Goal: Task Accomplishment & Management: Manage account settings

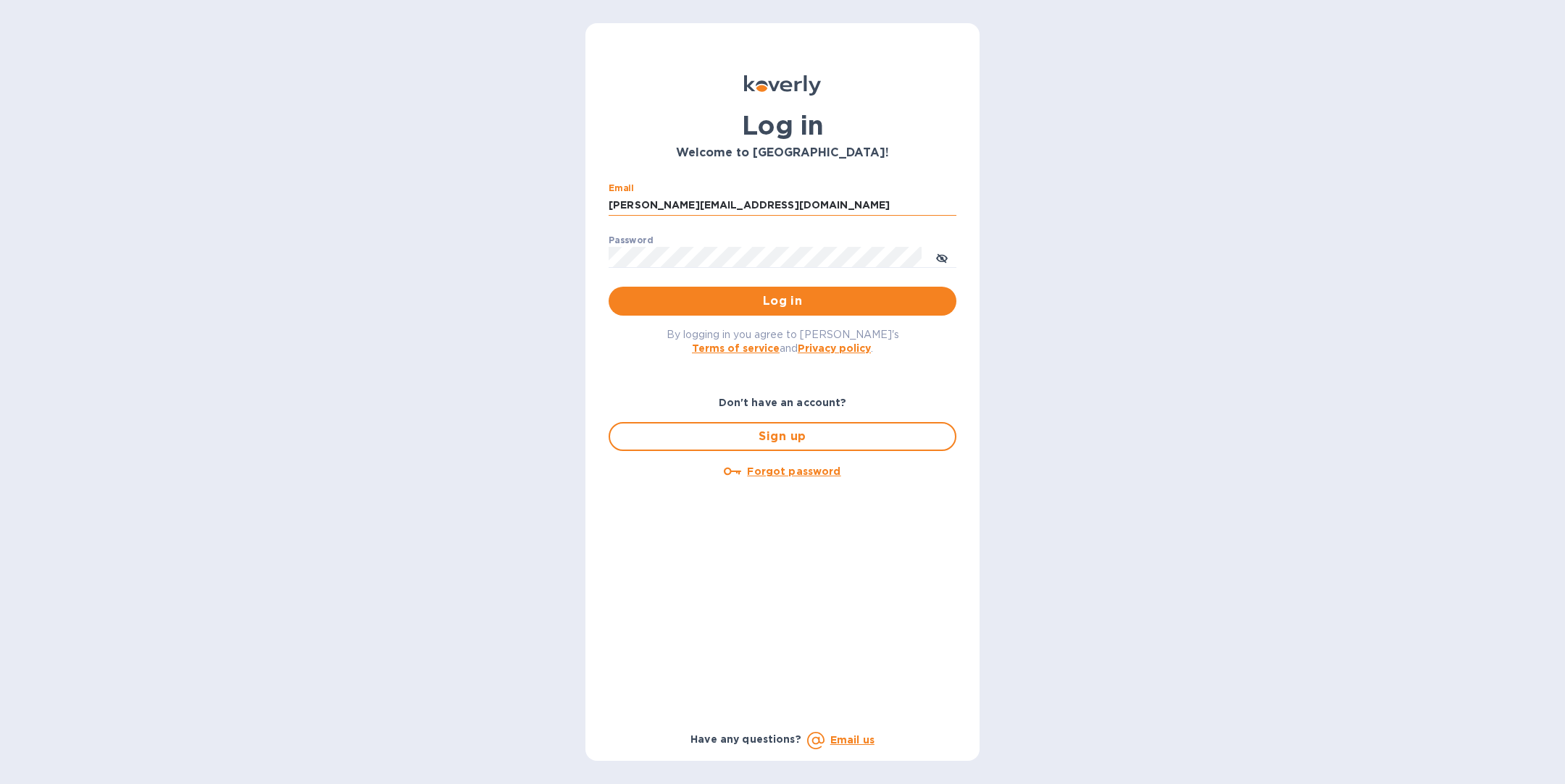
click at [643, 203] on input "[PERSON_NAME][EMAIL_ADDRESS][DOMAIN_NAME]" at bounding box center [782, 205] width 348 height 22
type input "[PERSON_NAME][EMAIL_ADDRESS][DOMAIN_NAME]"
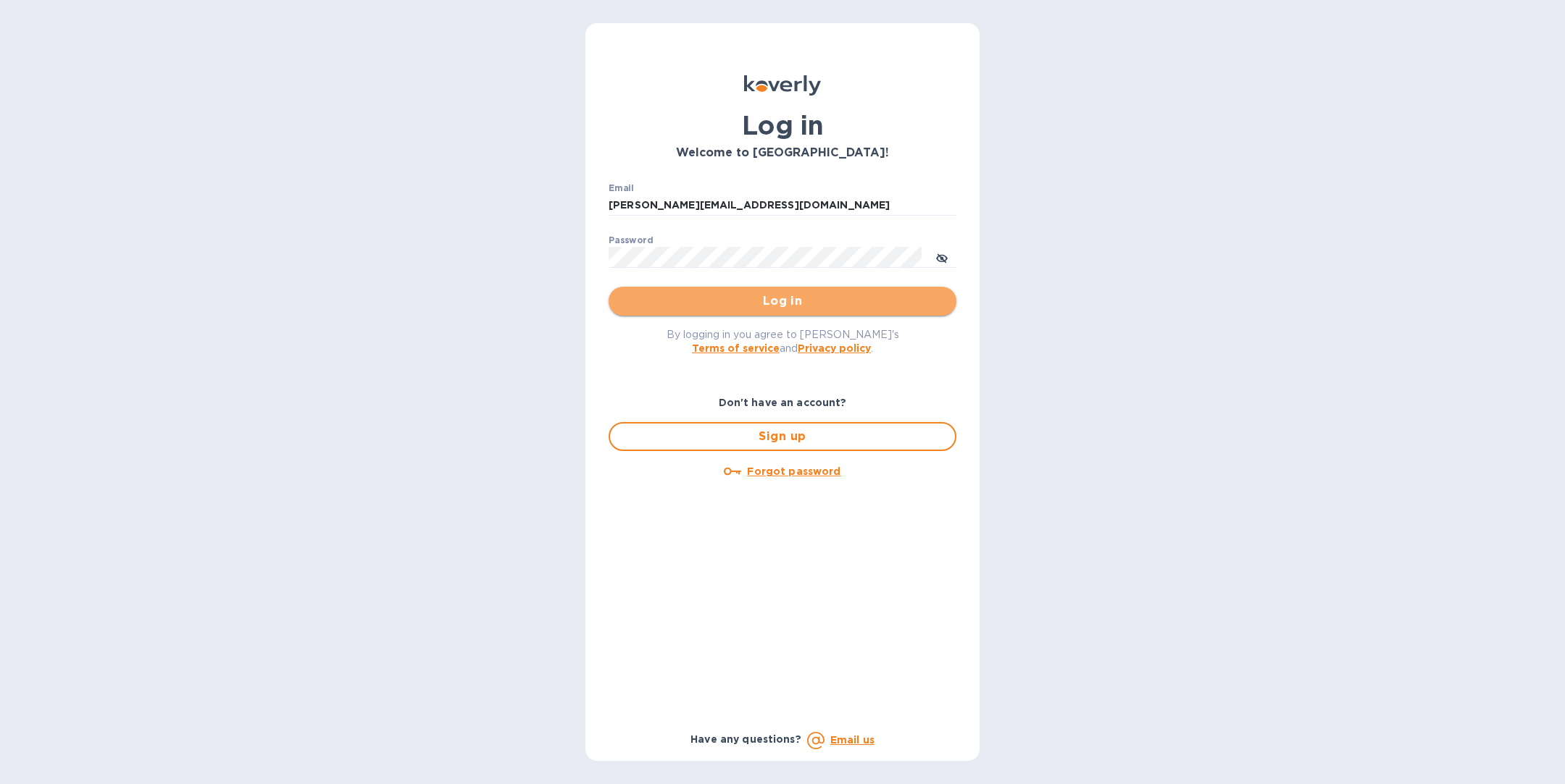
click at [655, 306] on span "Log in" at bounding box center [782, 301] width 324 height 17
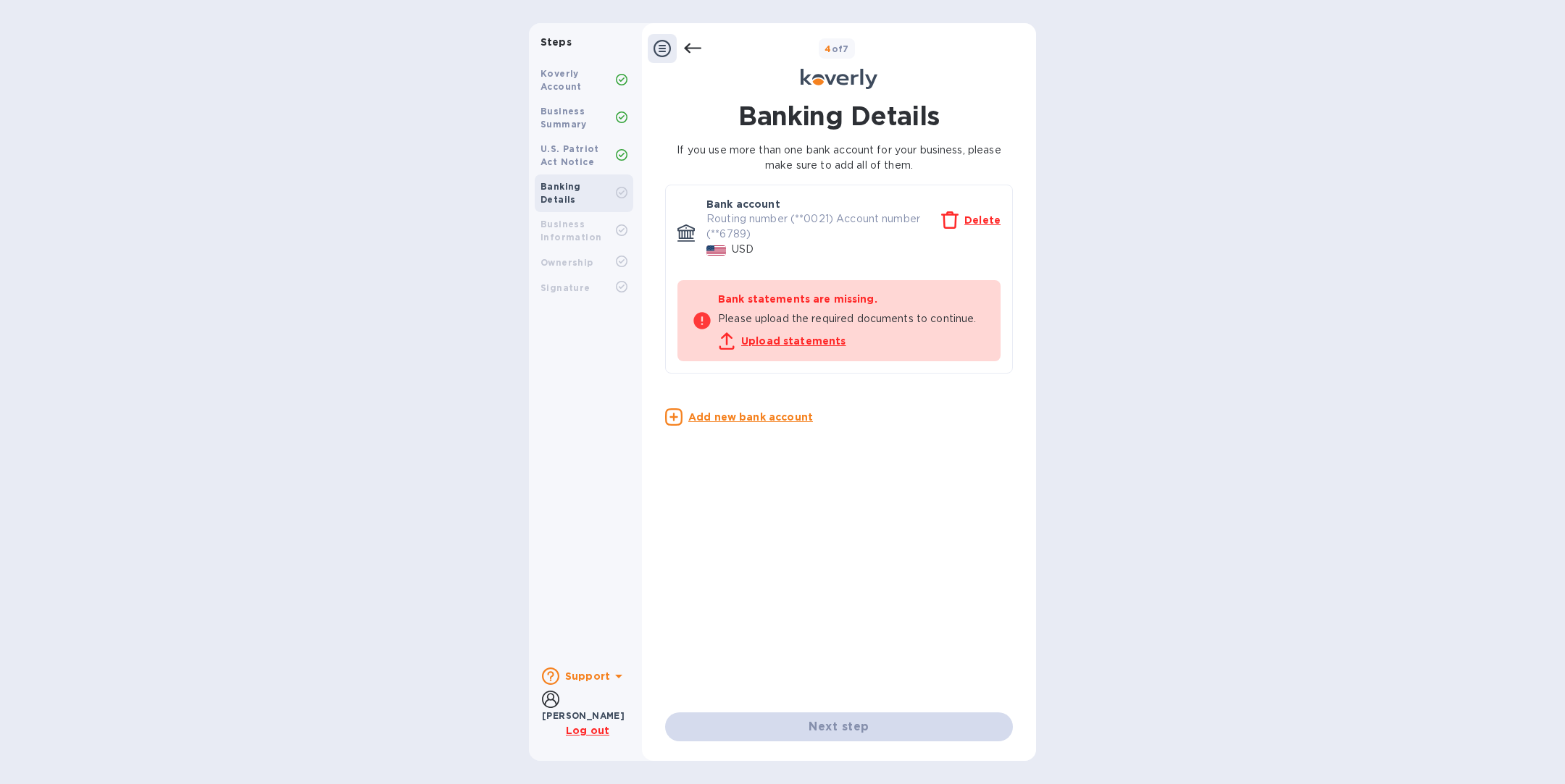
click at [979, 224] on u "Delete" at bounding box center [982, 220] width 36 height 12
